Goal: Navigation & Orientation: Find specific page/section

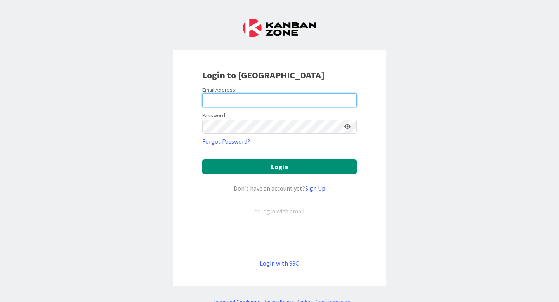
click at [268, 103] on input "email" at bounding box center [279, 100] width 155 height 14
type input "[EMAIL_ADDRESS][DOMAIN_NAME]"
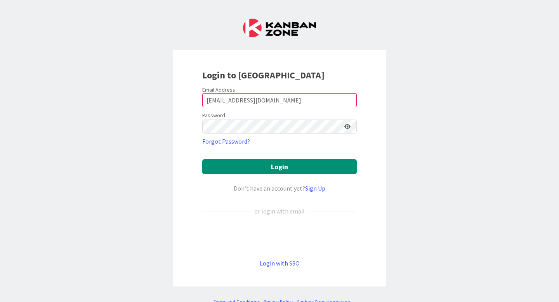
click at [347, 127] on icon at bounding box center [348, 126] width 6 height 5
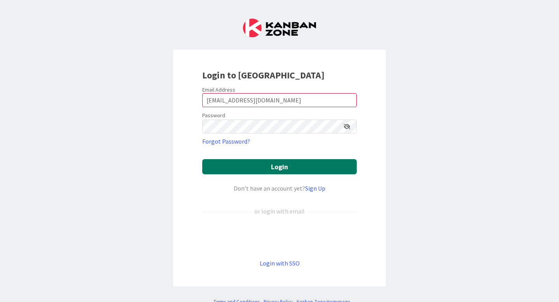
click at [240, 167] on button "Login" at bounding box center [279, 166] width 155 height 15
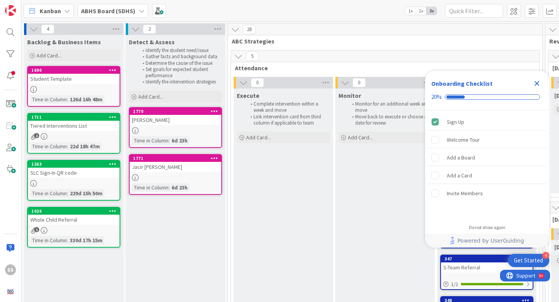
click at [536, 85] on icon "Close Checklist" at bounding box center [537, 83] width 9 height 9
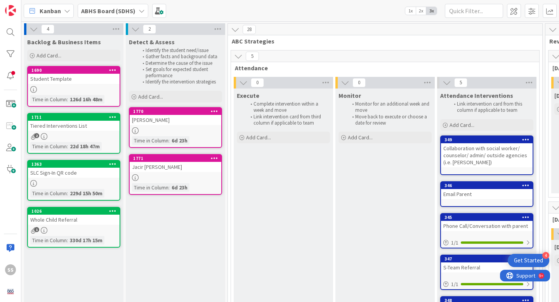
click at [139, 11] on icon at bounding box center [142, 11] width 6 height 6
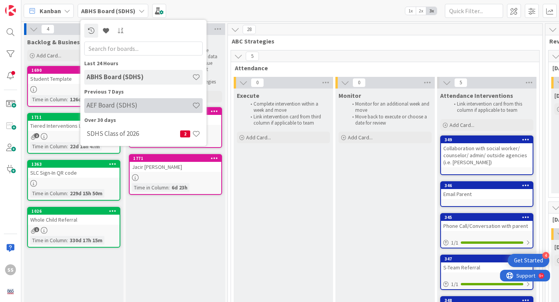
click at [125, 108] on h4 "AEF Board (SDHS)" at bounding box center [140, 105] width 106 height 8
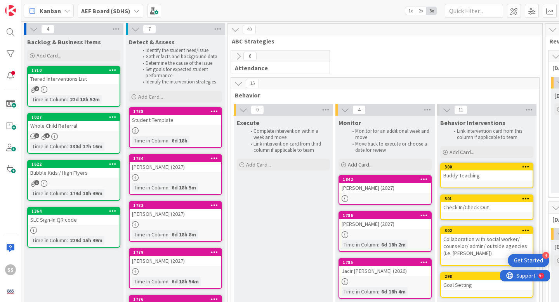
click at [97, 13] on b "AEF Board (SDHS)" at bounding box center [105, 11] width 49 height 8
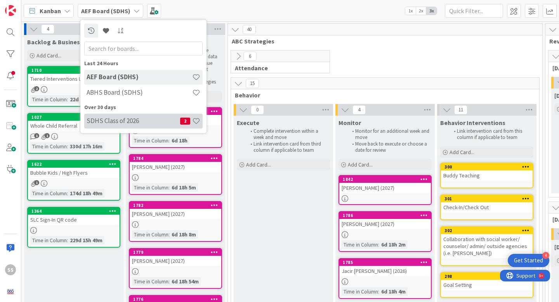
click at [110, 120] on h4 "SDHS Class of 2026" at bounding box center [134, 121] width 94 height 8
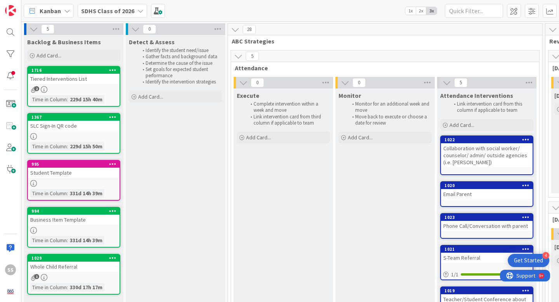
click at [99, 12] on b "SDHS Class of 2026" at bounding box center [107, 11] width 53 height 8
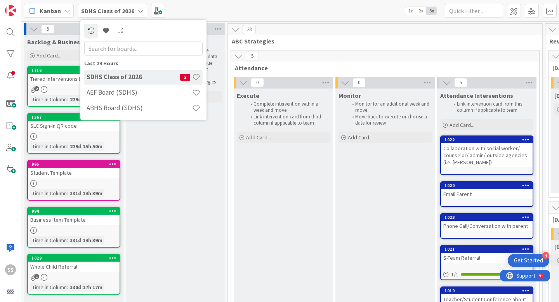
click at [61, 13] on div "Kanban" at bounding box center [49, 11] width 50 height 14
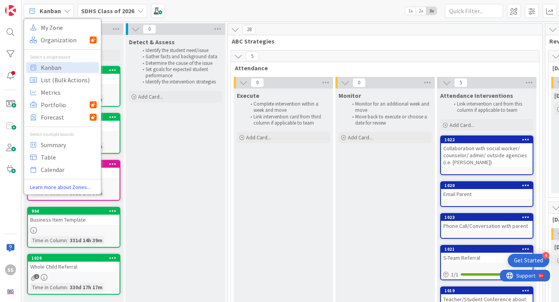
click at [233, 15] on div "Kanban My Zone Organization Select a single board Kanban List (Bulk Actions) Me…" at bounding box center [290, 10] width 538 height 21
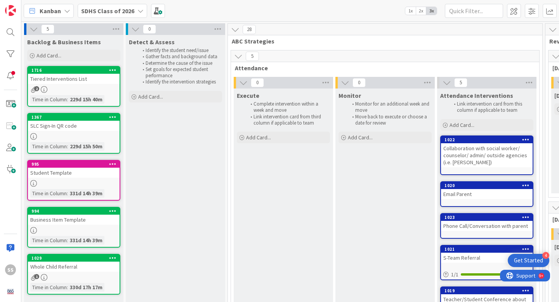
click at [138, 11] on icon at bounding box center [141, 11] width 6 height 6
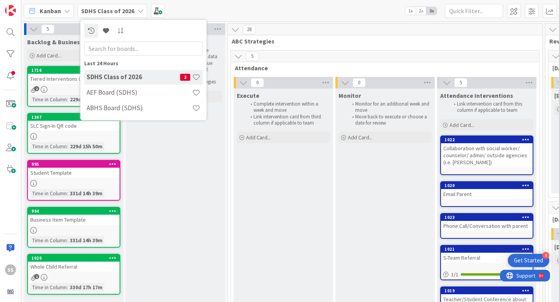
click at [282, 14] on div "Kanban My Zone Organization Select a single board Kanban List (Bulk Actions) Me…" at bounding box center [290, 10] width 538 height 21
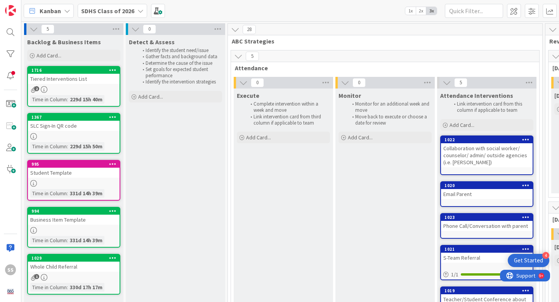
click at [125, 11] on b "SDHS Class of 2026" at bounding box center [107, 11] width 53 height 8
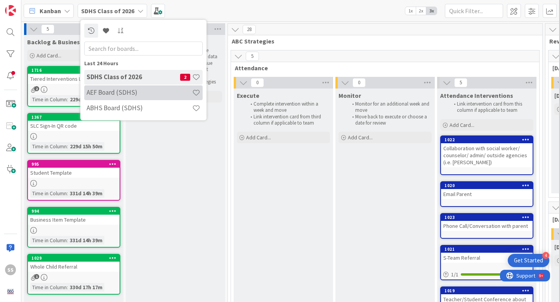
click at [122, 92] on h4 "AEF Board (SDHS)" at bounding box center [140, 93] width 106 height 8
